Goal: Task Accomplishment & Management: Manage account settings

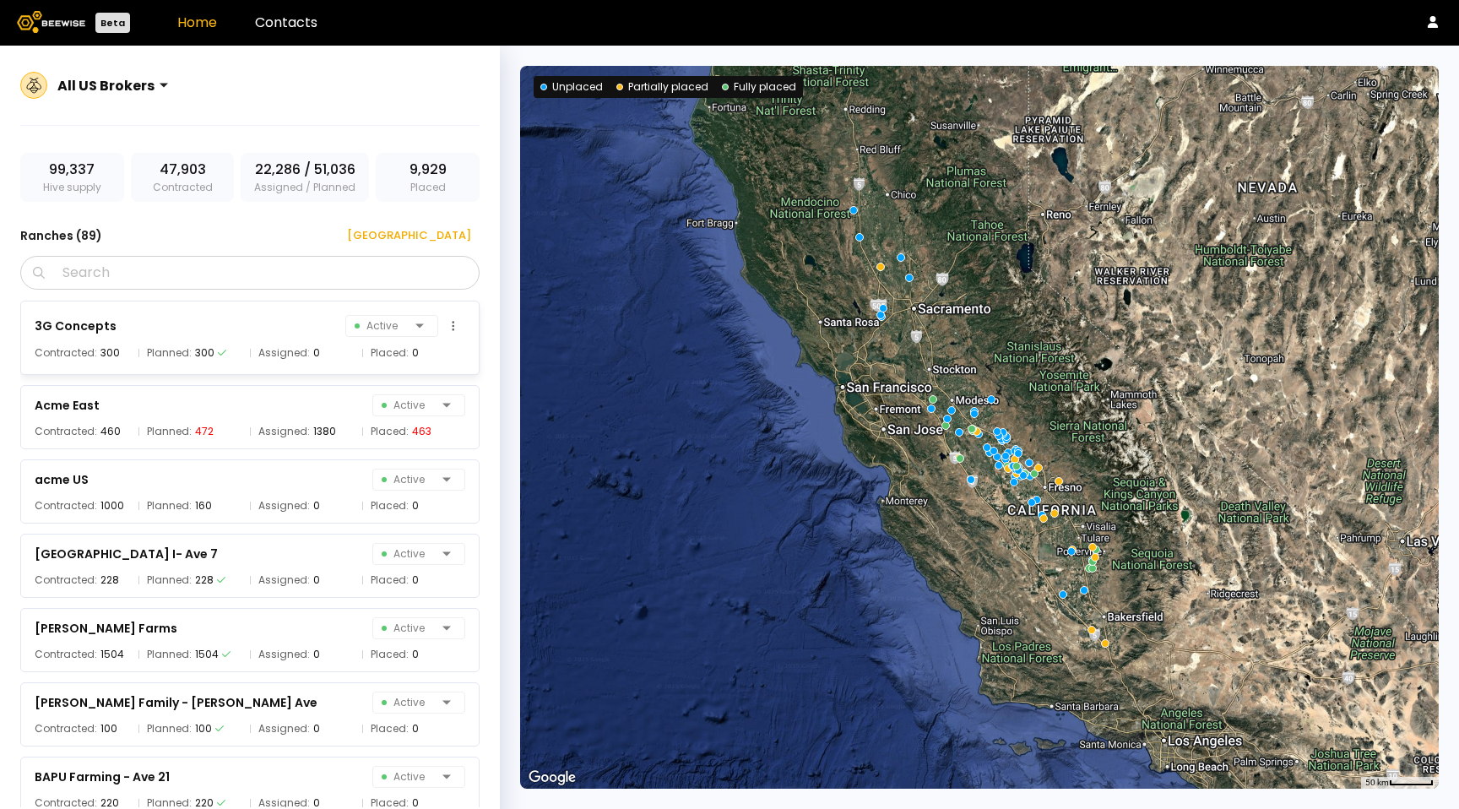
click at [333, 332] on div "3G Concepts Active" at bounding box center [250, 326] width 430 height 24
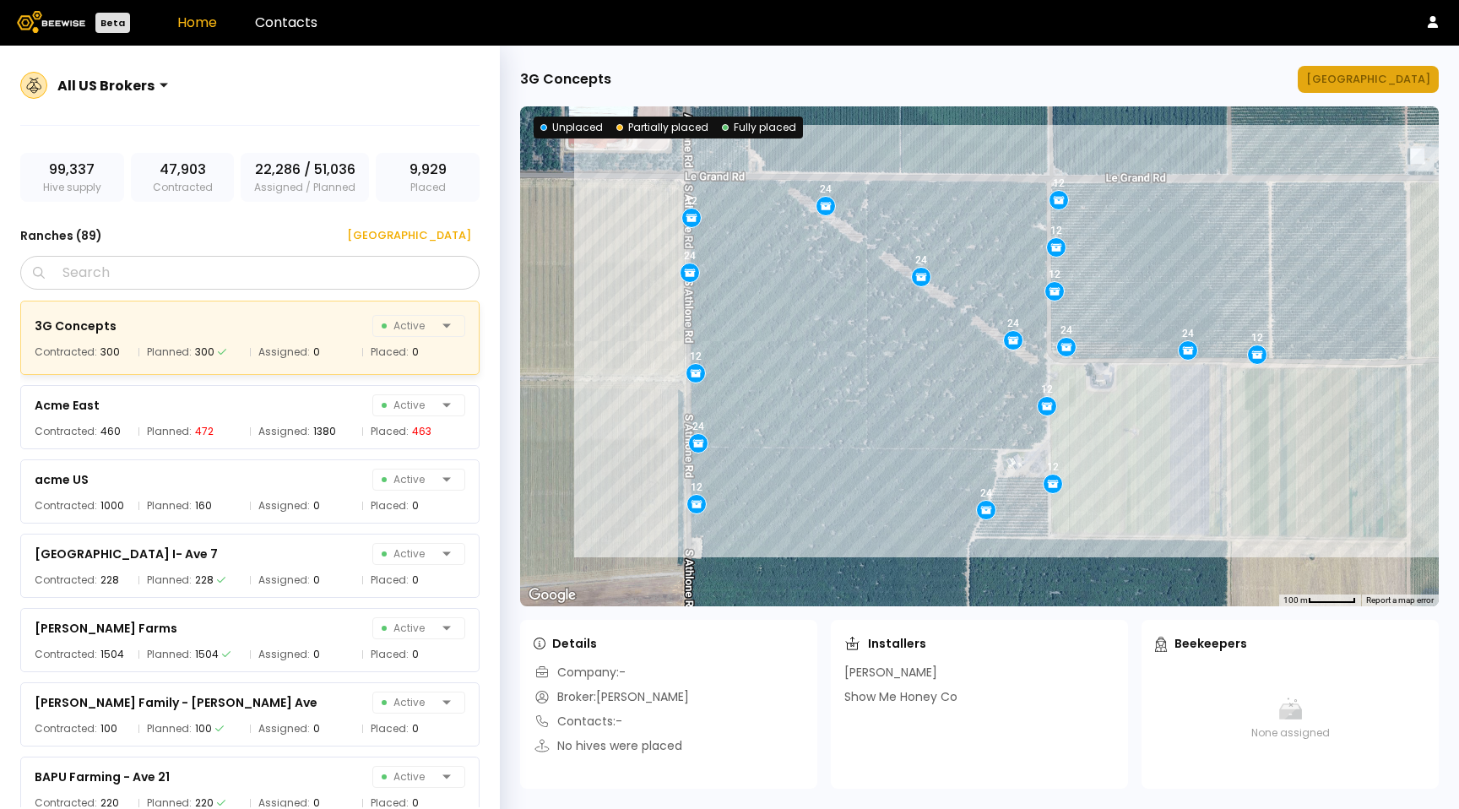
click at [1413, 86] on div "Manage Ranch" at bounding box center [1368, 79] width 124 height 17
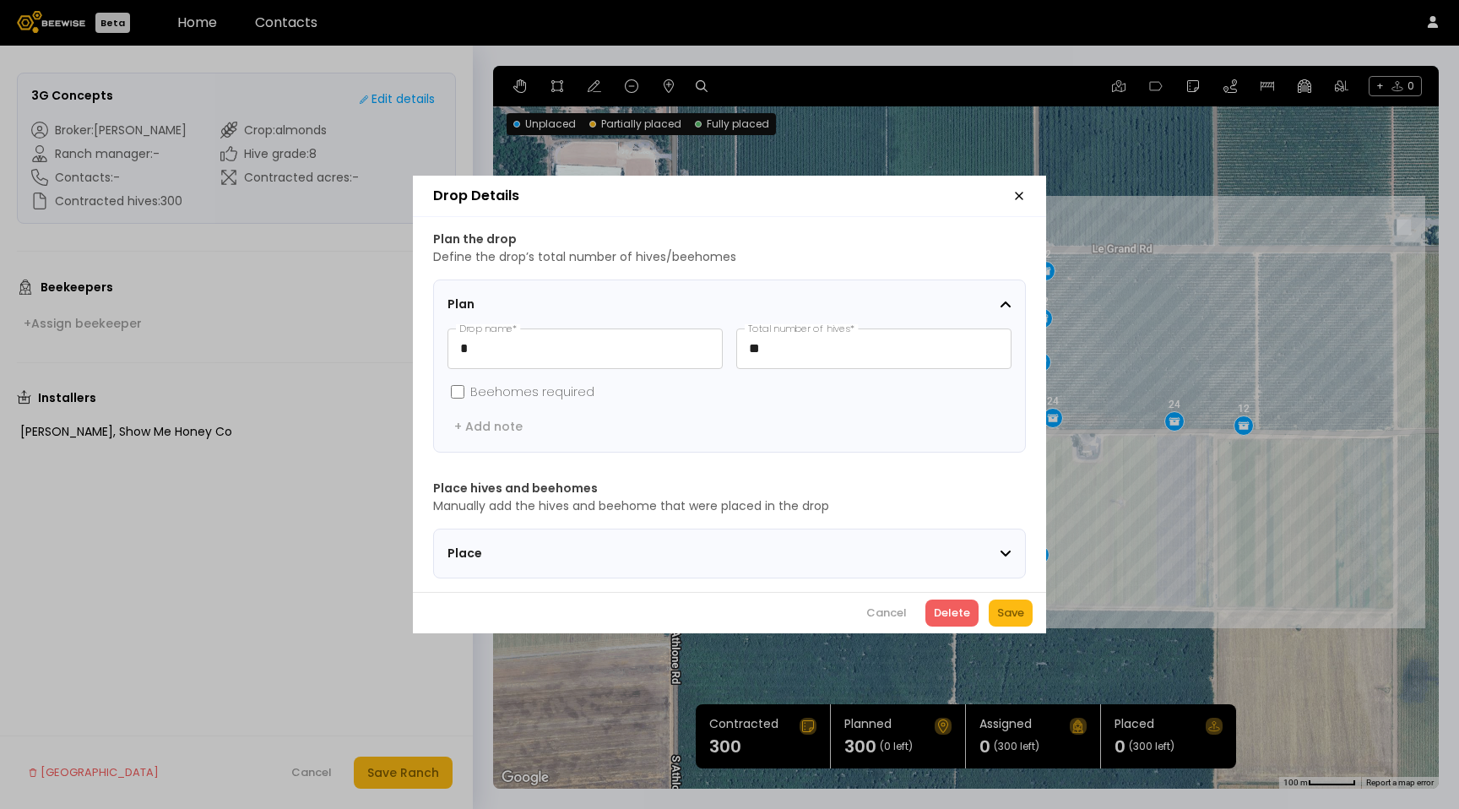
click at [1023, 192] on icon "button" at bounding box center [1019, 196] width 14 height 14
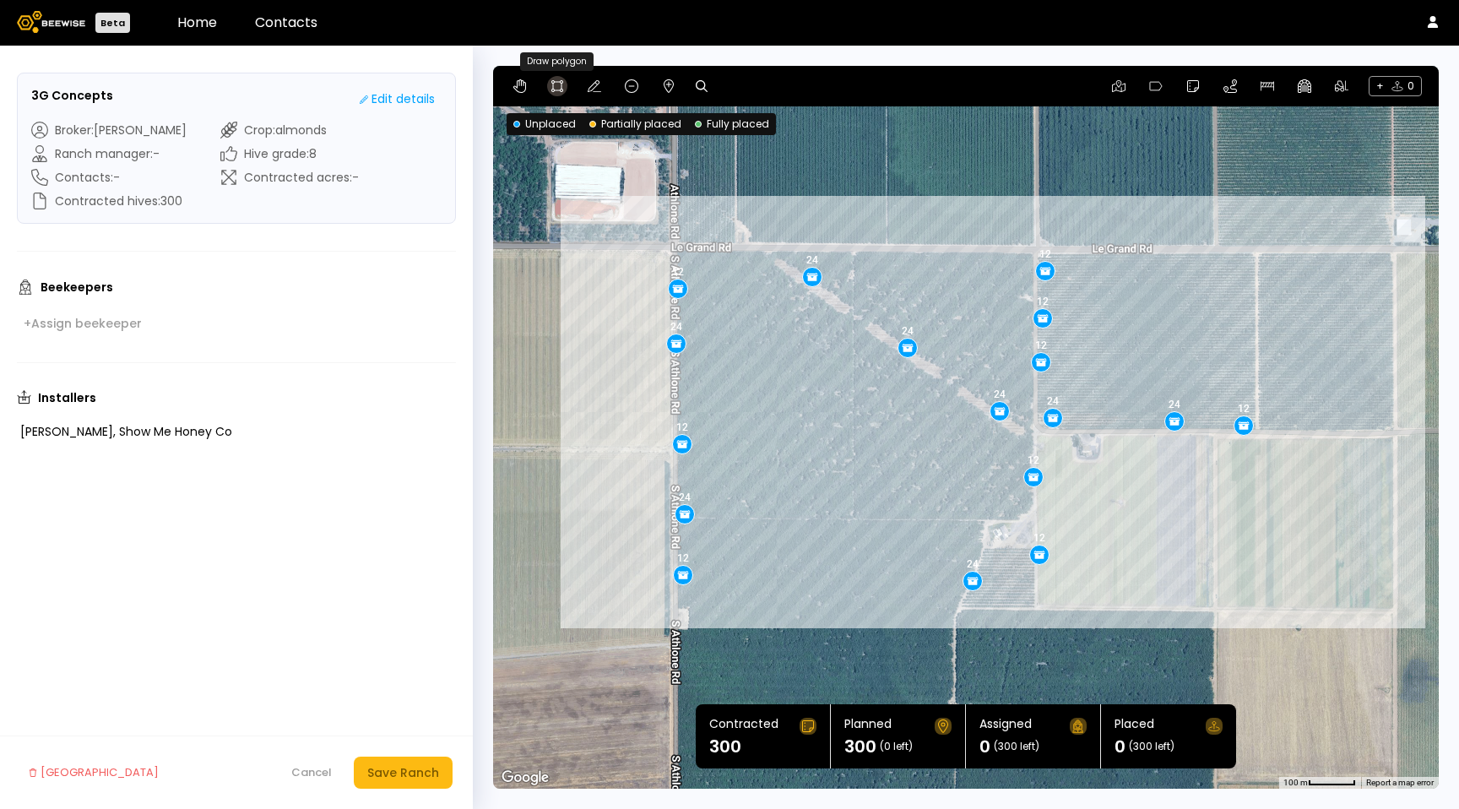
click at [558, 88] on icon at bounding box center [557, 86] width 14 height 14
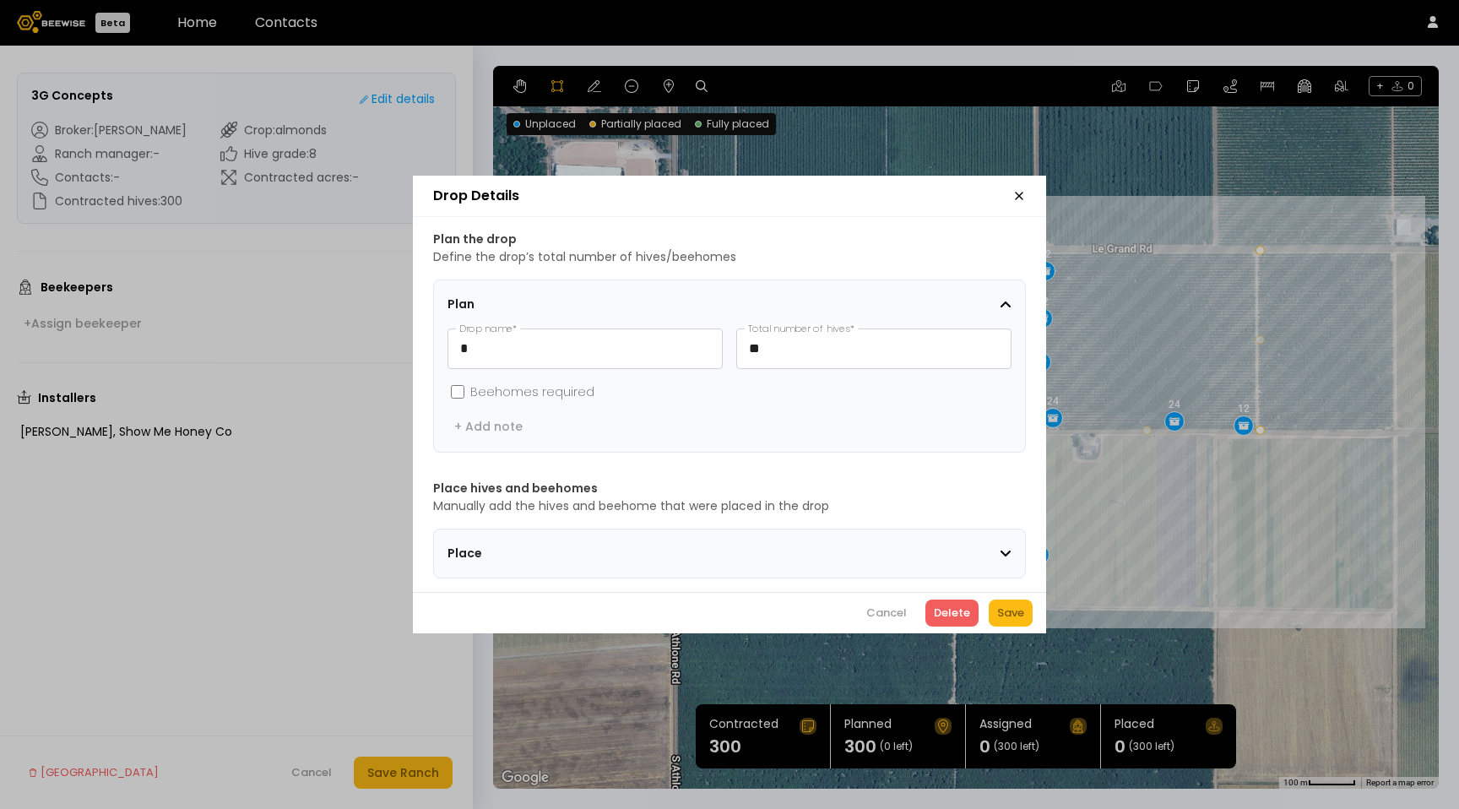
click at [1017, 192] on icon "button" at bounding box center [1018, 195] width 7 height 7
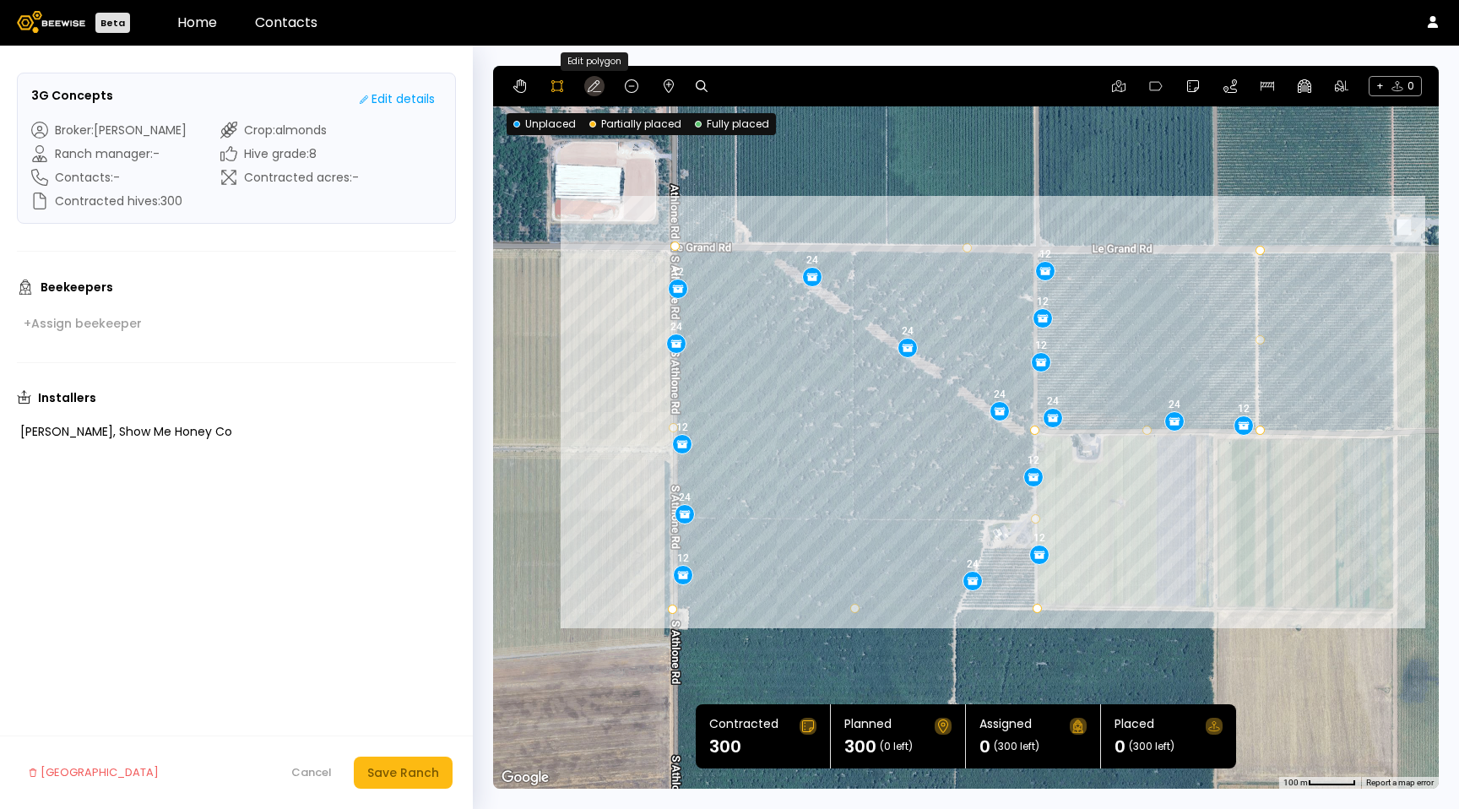
click at [596, 83] on icon at bounding box center [594, 86] width 14 height 14
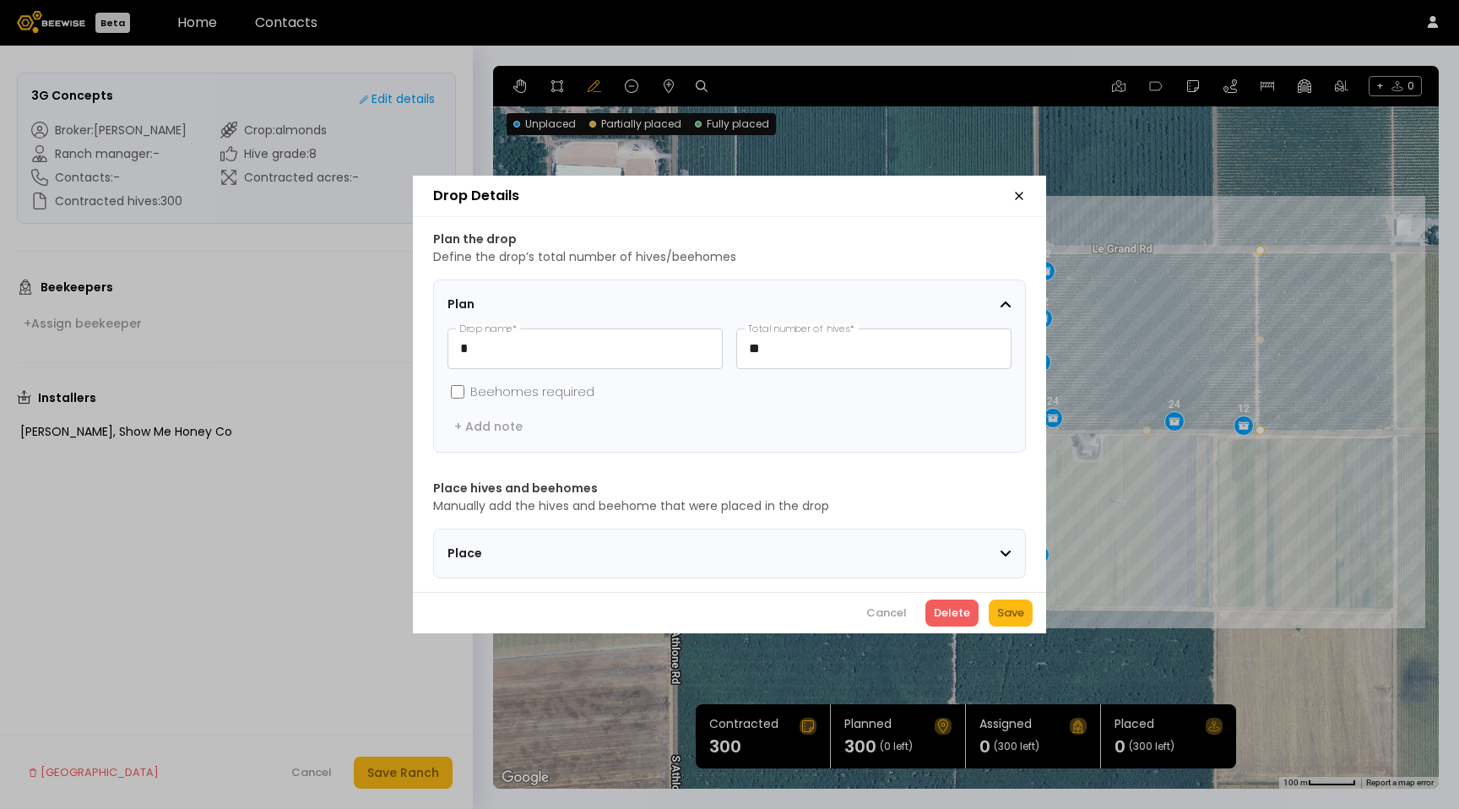
click at [1012, 192] on icon "button" at bounding box center [1019, 196] width 14 height 14
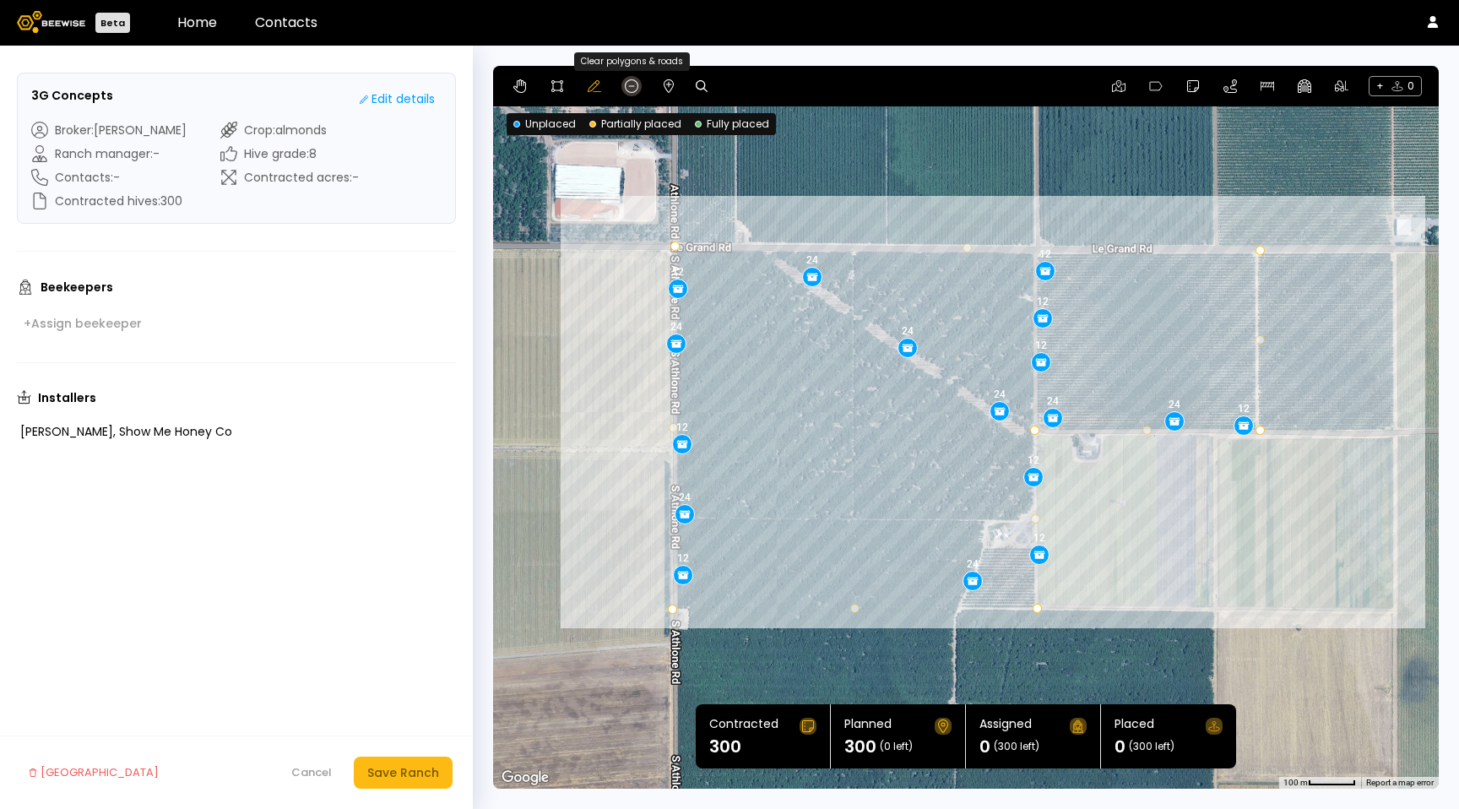
click at [635, 91] on icon at bounding box center [632, 86] width 14 height 14
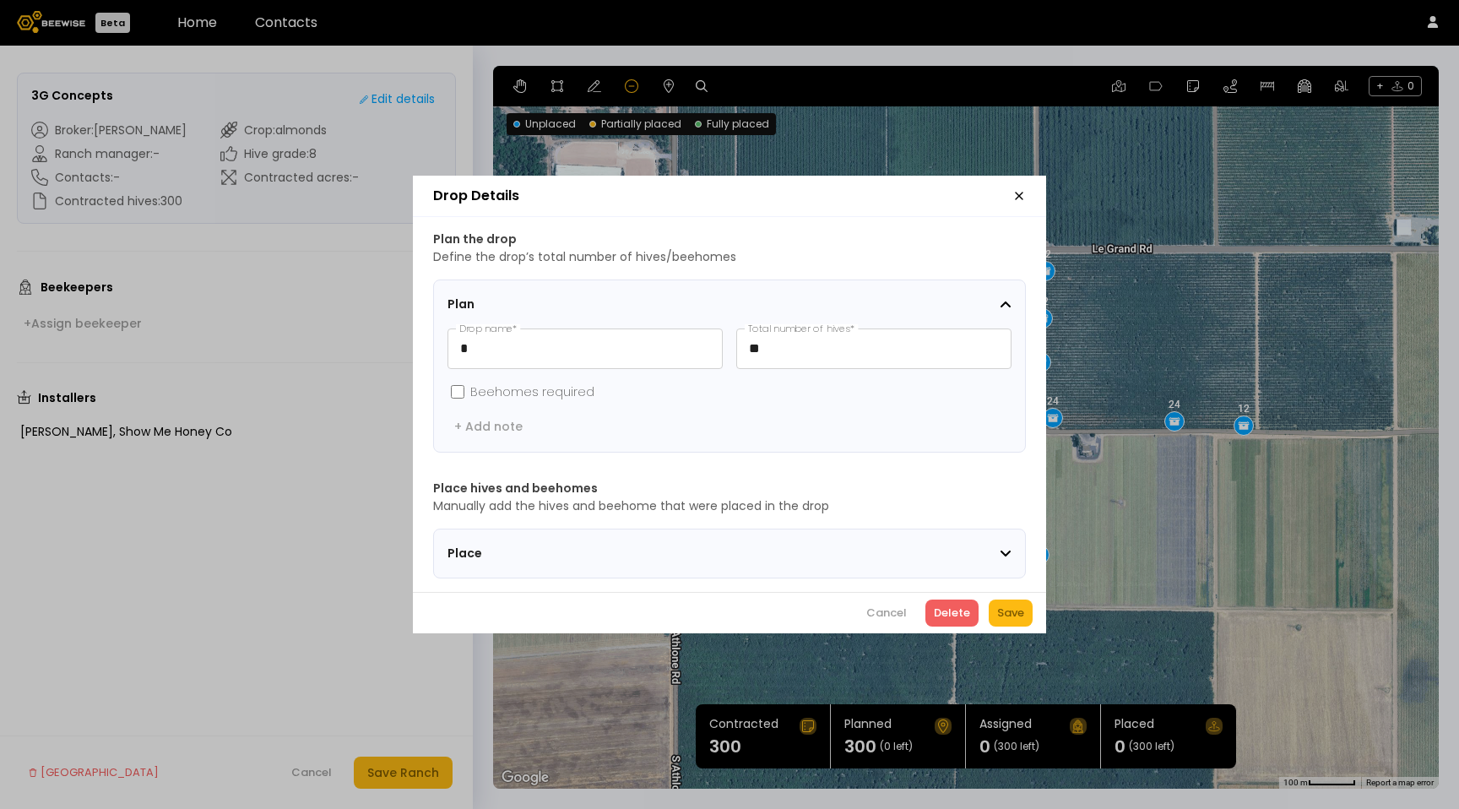
click at [1021, 189] on icon "button" at bounding box center [1019, 196] width 14 height 14
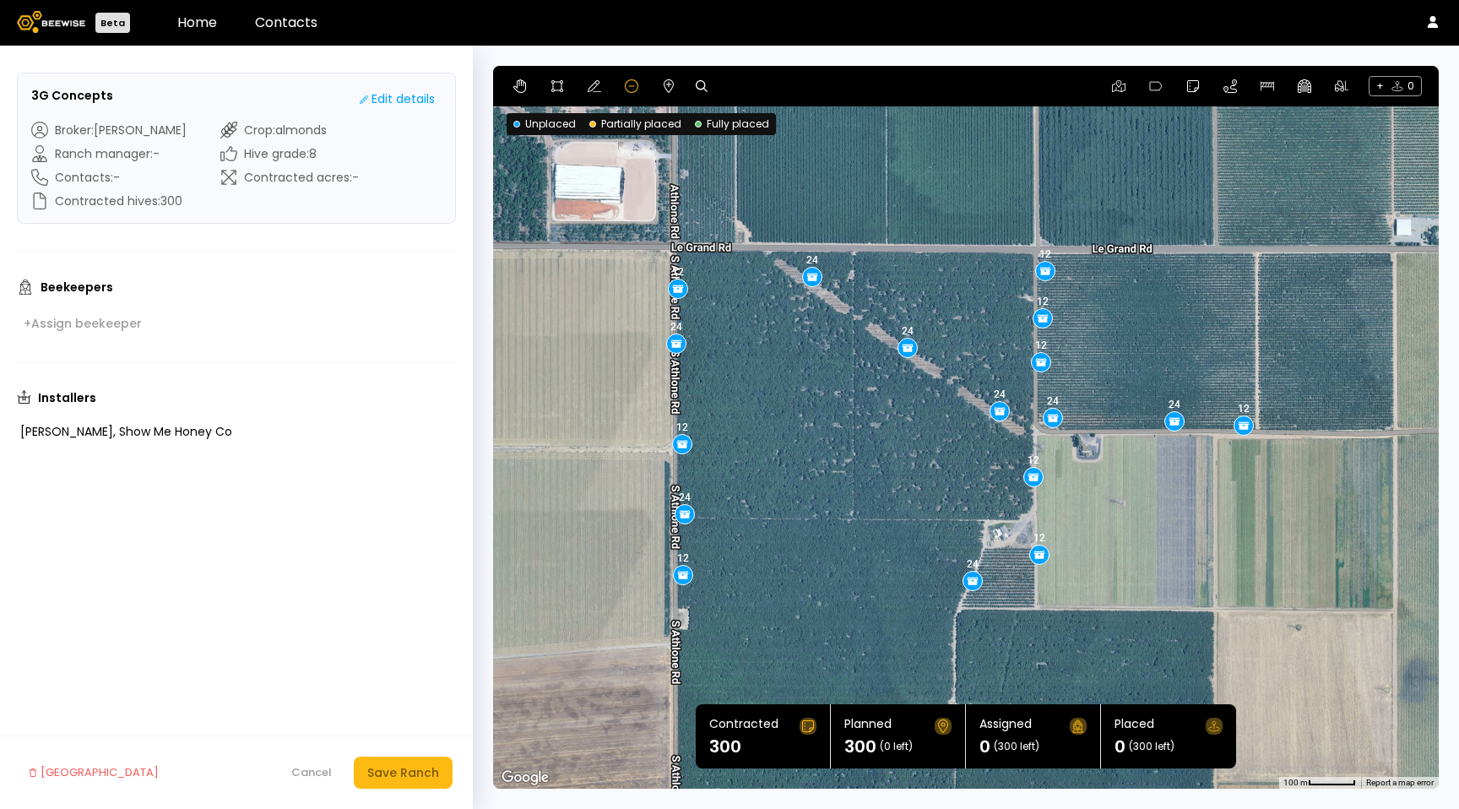
click at [657, 79] on div "+ 0" at bounding box center [965, 86] width 945 height 41
click at [662, 80] on icon at bounding box center [669, 86] width 14 height 14
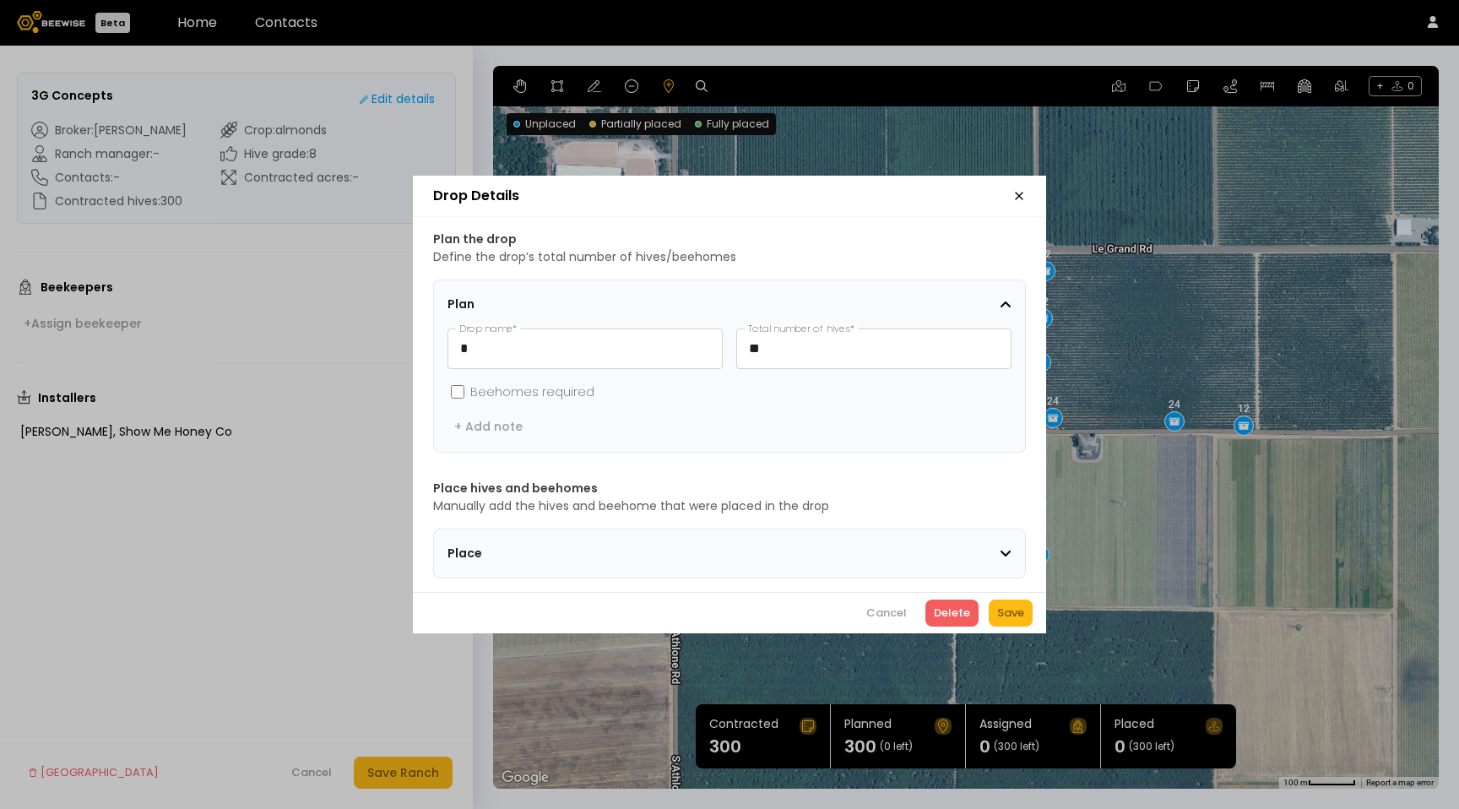
drag, startPoint x: 1025, startPoint y: 187, endPoint x: 1015, endPoint y: 191, distance: 10.2
click at [1025, 189] on icon "button" at bounding box center [1019, 196] width 14 height 14
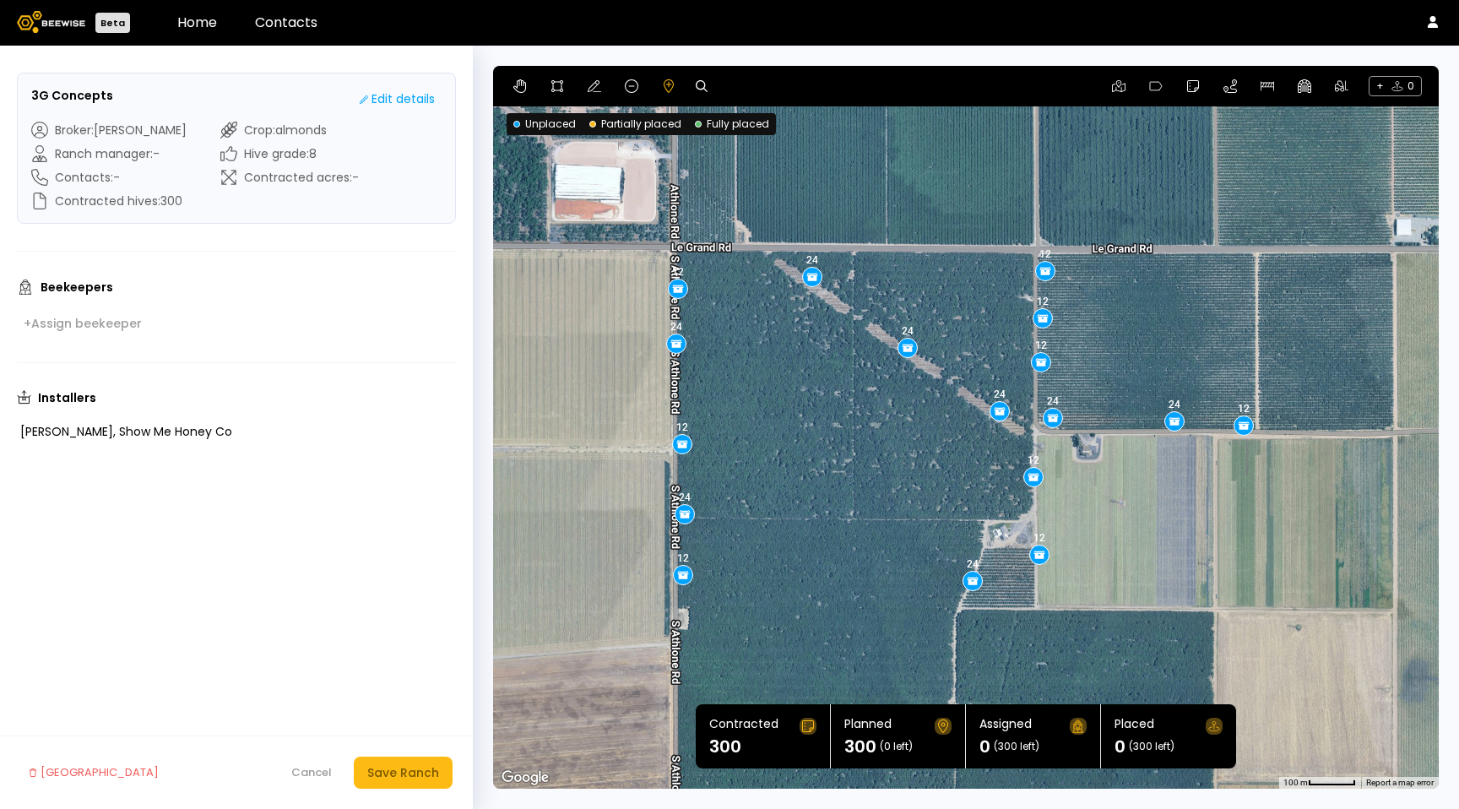
click at [699, 84] on icon at bounding box center [702, 86] width 12 height 12
click at [513, 89] on icon at bounding box center [520, 86] width 14 height 14
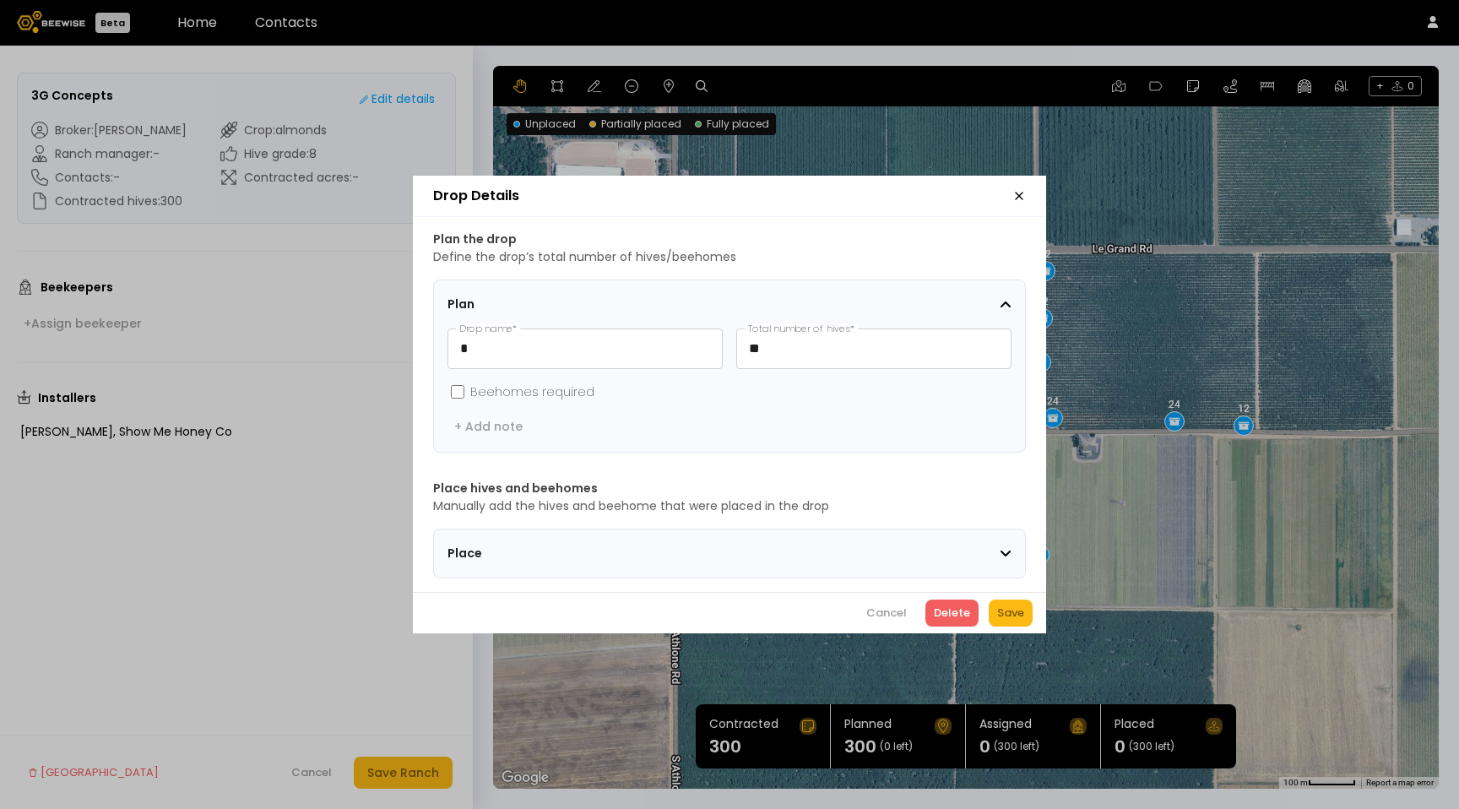
click at [1029, 187] on header "Drop Details" at bounding box center [729, 196] width 633 height 41
click at [1012, 194] on icon "button" at bounding box center [1019, 196] width 14 height 14
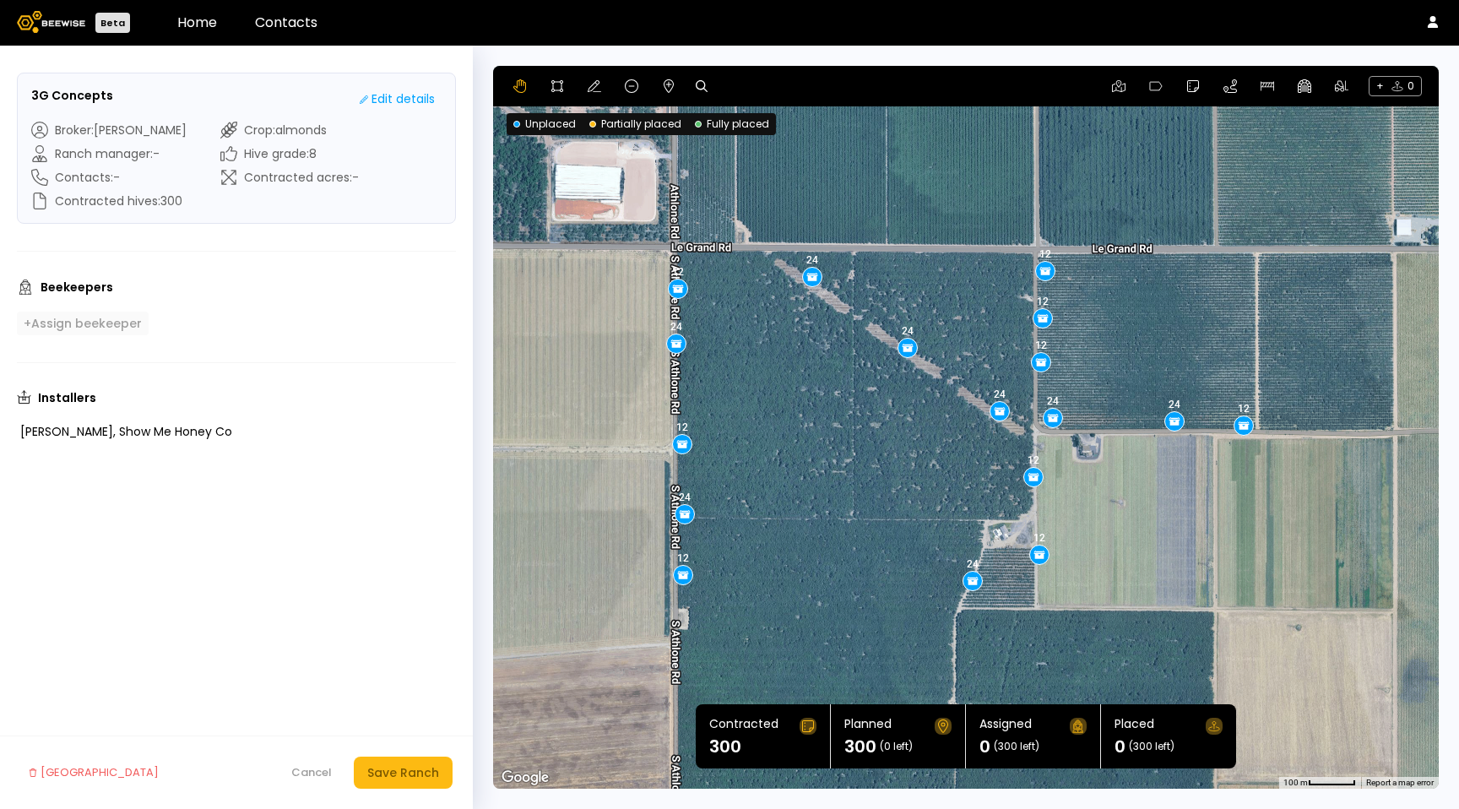
drag, startPoint x: 166, startPoint y: 315, endPoint x: 139, endPoint y: 318, distance: 27.2
click at [148, 317] on div "Beekeepers + Assign beekeeper" at bounding box center [236, 307] width 439 height 57
click at [138, 319] on div "+ Assign beekeeper" at bounding box center [83, 323] width 118 height 15
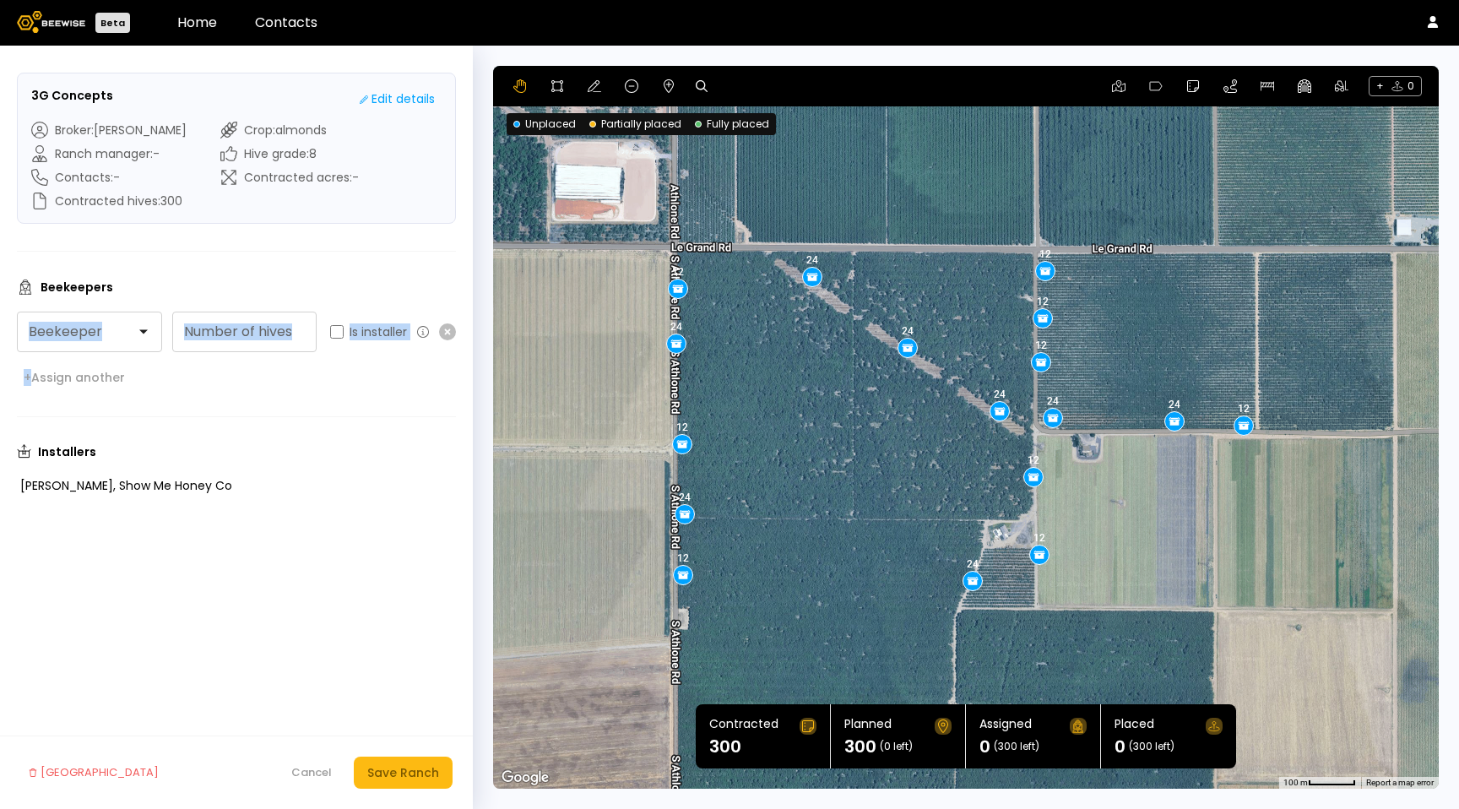
drag, startPoint x: 338, startPoint y: 385, endPoint x: 295, endPoint y: 358, distance: 50.8
click at [337, 384] on div "Beekeepers Beekeeper Number of hives Is installer + Assign another" at bounding box center [236, 334] width 439 height 111
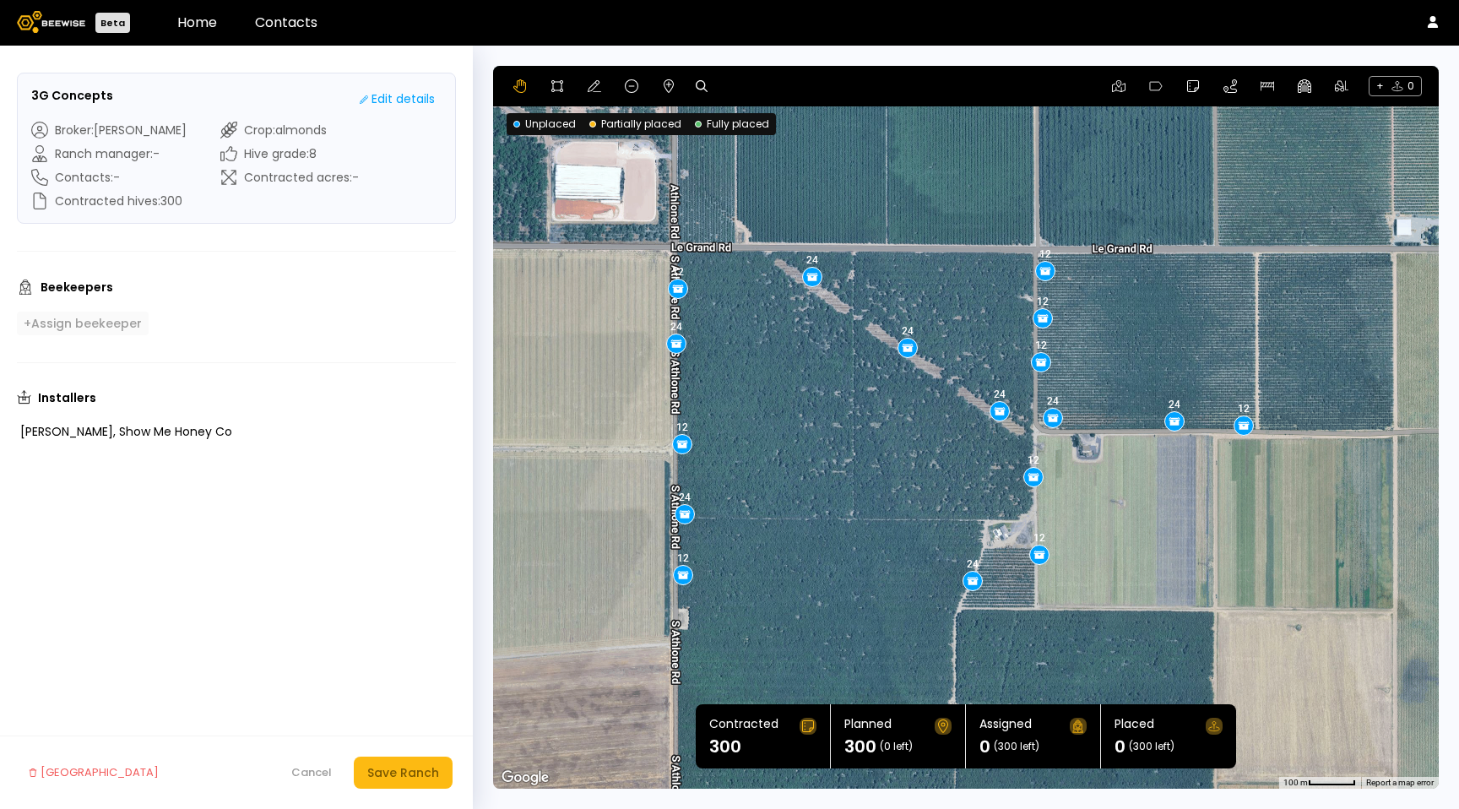
click at [116, 330] on div "+ Assign beekeeper" at bounding box center [83, 323] width 118 height 15
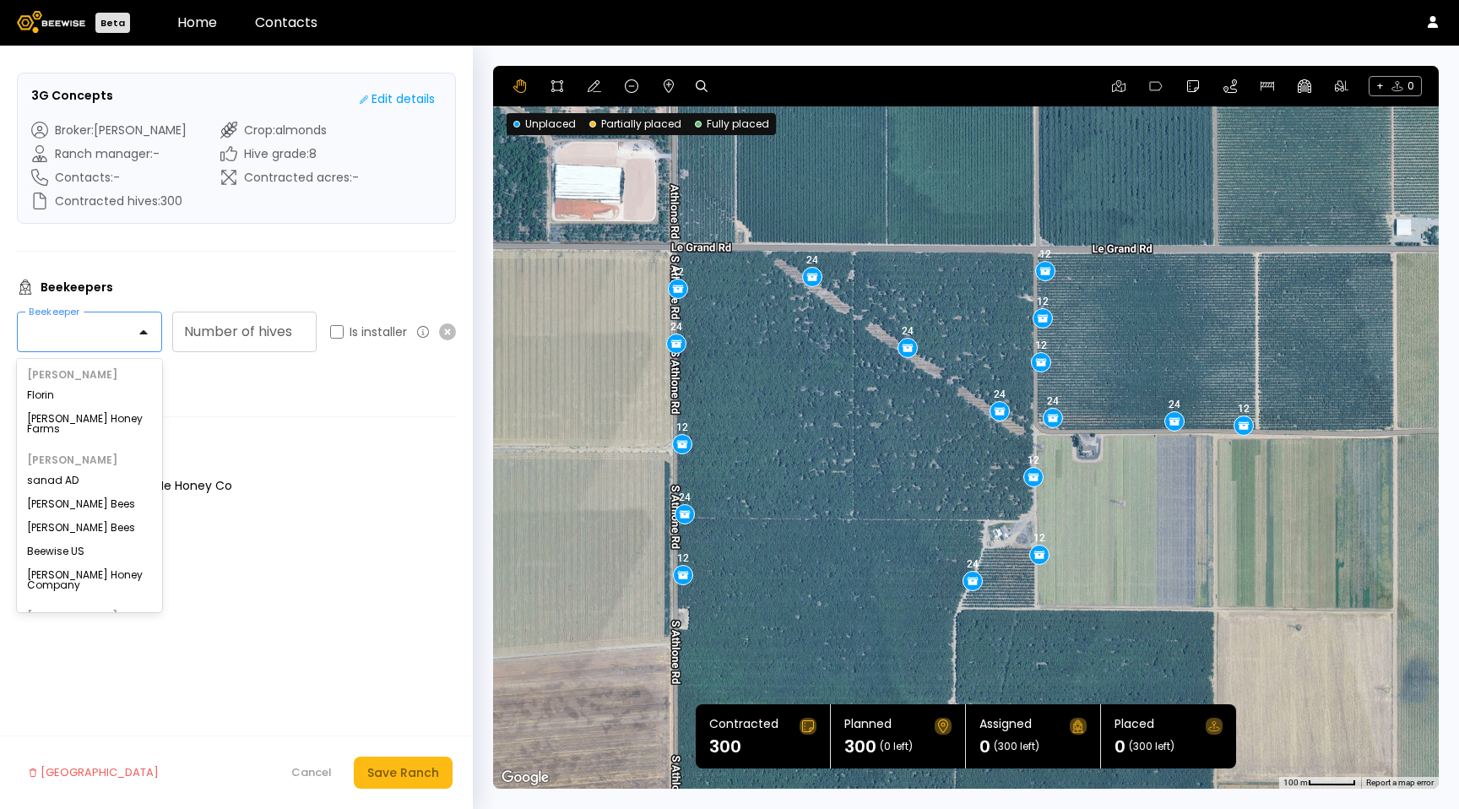
click at [122, 348] on div at bounding box center [83, 331] width 130 height 39
click at [289, 385] on div "Beekeepers Florin, 1 of 21. 21 results available. Use Up and Down to choose opt…" at bounding box center [236, 334] width 439 height 111
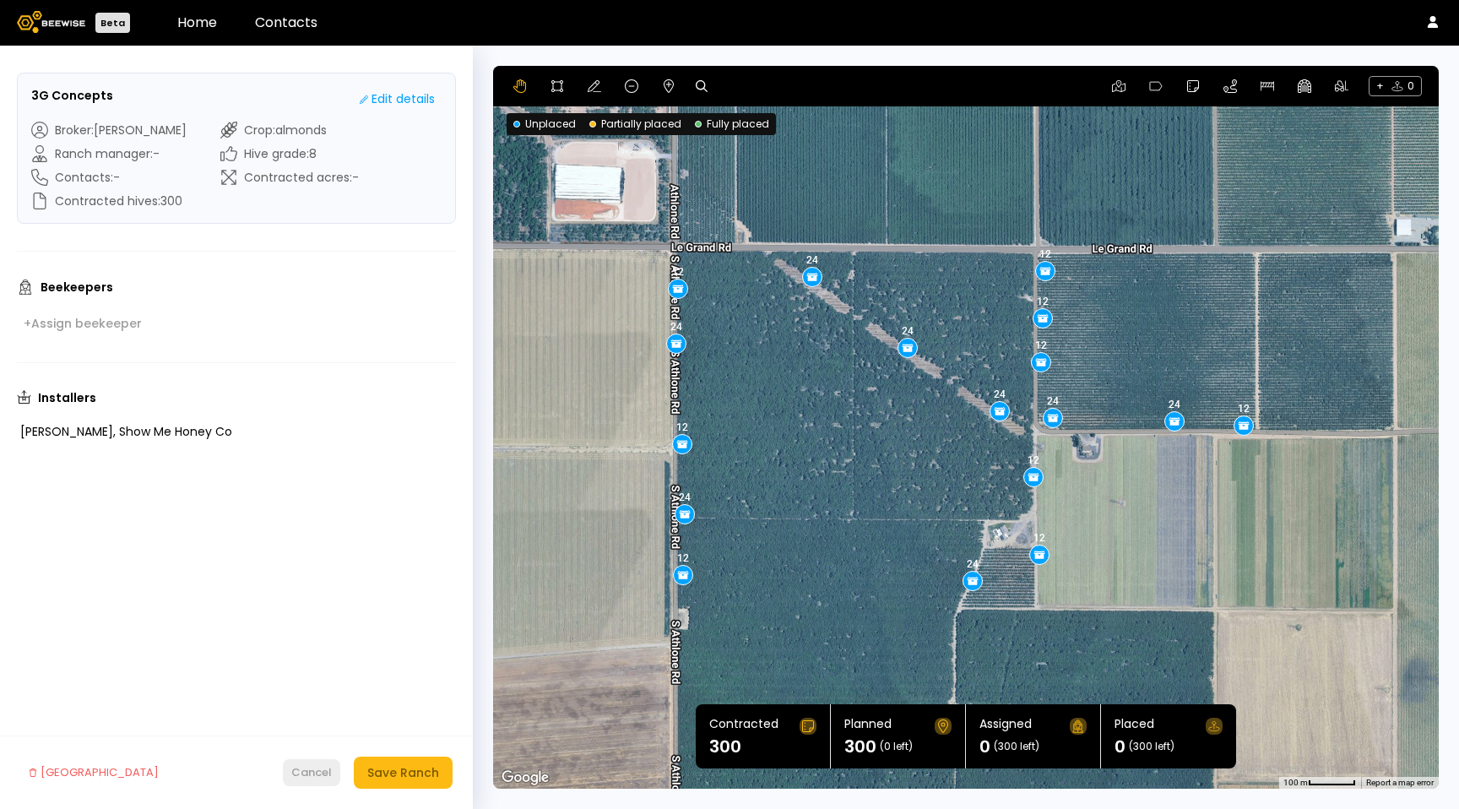
click at [305, 772] on div "Cancel" at bounding box center [311, 772] width 41 height 17
